Goal: Find specific page/section: Find specific page/section

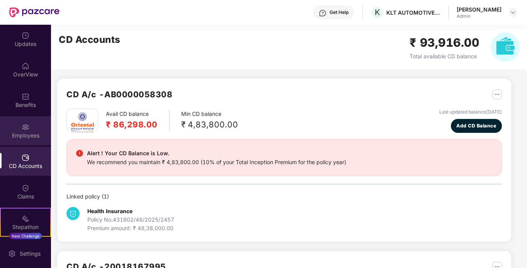
click at [29, 126] on div "Employees" at bounding box center [25, 130] width 51 height 29
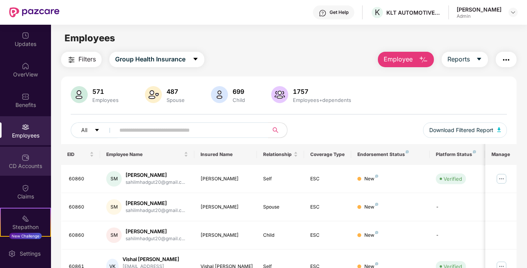
click at [27, 162] on div "CD Accounts" at bounding box center [25, 166] width 51 height 8
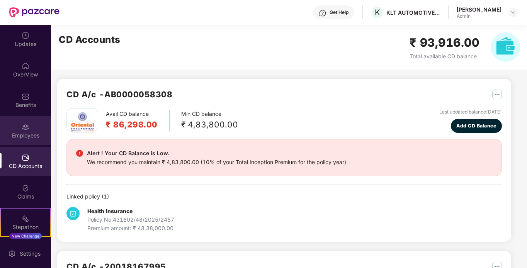
click at [28, 128] on img at bounding box center [26, 127] width 8 height 8
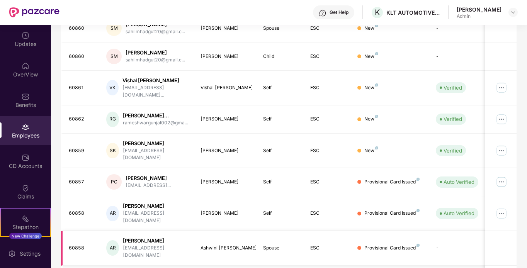
scroll to position [175, 0]
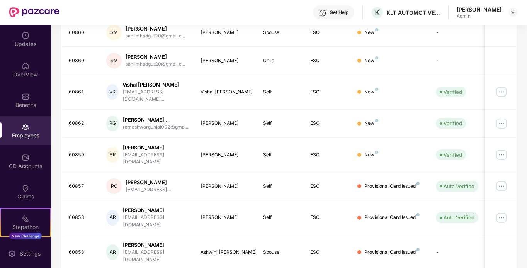
click at [24, 127] on img at bounding box center [26, 127] width 8 height 8
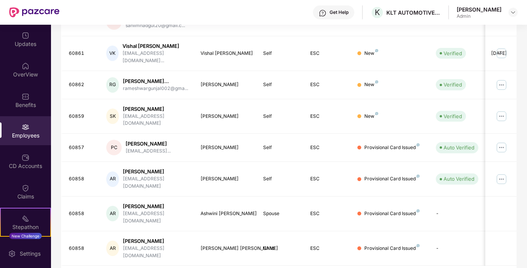
scroll to position [0, 0]
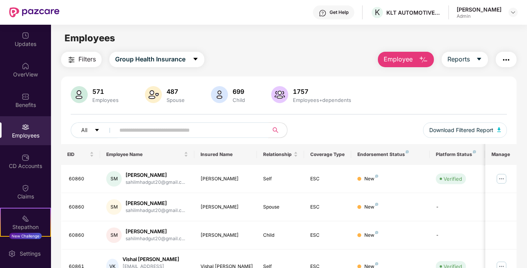
click at [147, 128] on input "text" at bounding box center [188, 131] width 139 height 12
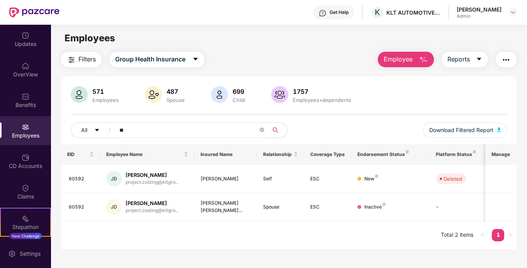
type input "*"
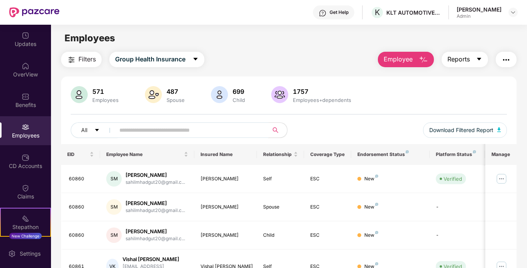
click at [480, 60] on icon "caret-down" at bounding box center [480, 59] width 4 height 3
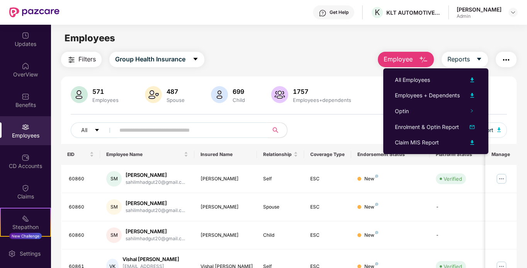
click at [361, 133] on div "All Download Filtered Report" at bounding box center [289, 134] width 437 height 22
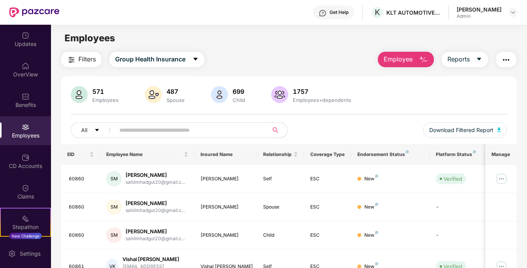
click at [511, 67] on button "button" at bounding box center [506, 59] width 21 height 15
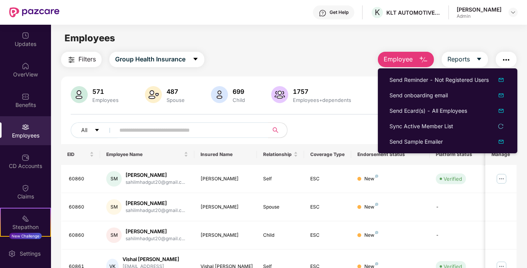
click at [343, 67] on div "Filters Group Health Insurance Employee Reports" at bounding box center [289, 59] width 456 height 15
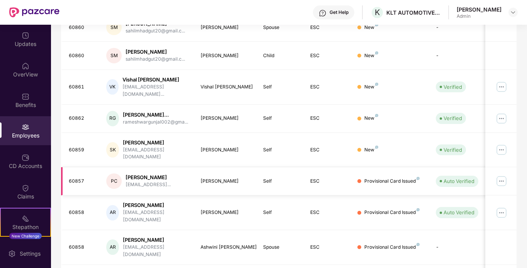
scroll to position [213, 0]
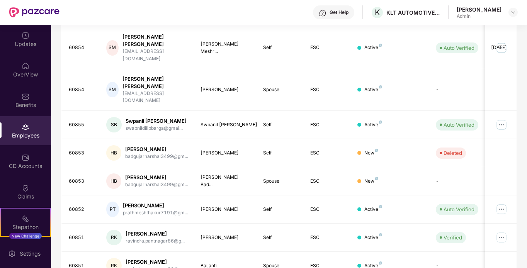
scroll to position [207, 0]
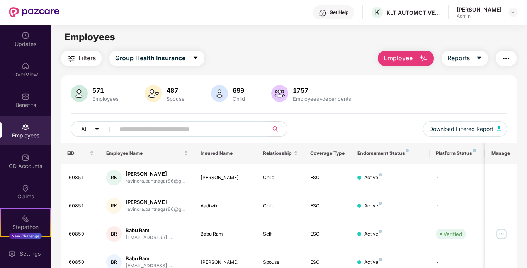
scroll to position [0, 0]
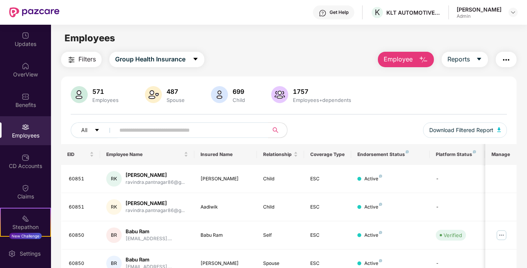
click at [395, 155] on div "Endorsement Status" at bounding box center [391, 155] width 66 height 6
click at [505, 62] on img "button" at bounding box center [506, 59] width 9 height 9
